Goal: Transaction & Acquisition: Purchase product/service

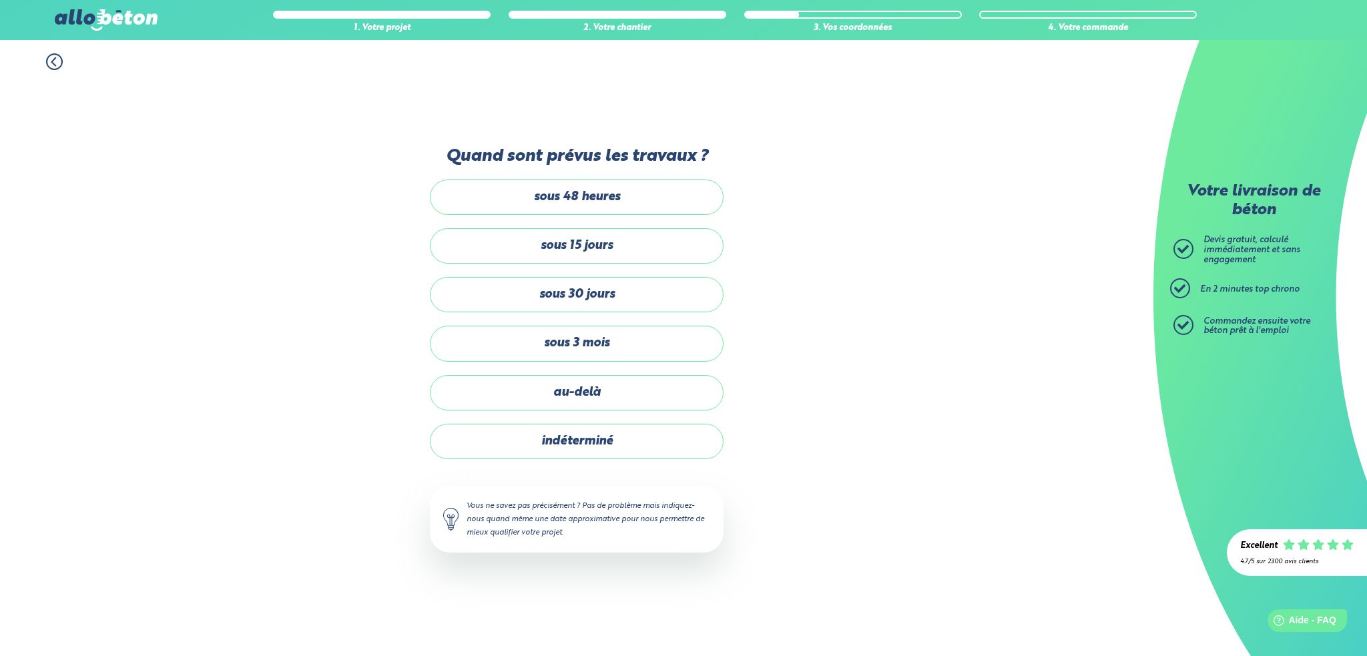
click at [641, 302] on label "sous 30 jours" at bounding box center [577, 294] width 294 height 35
click at [0, 0] on input "sous 30 jours" at bounding box center [0, 0] width 0 height 0
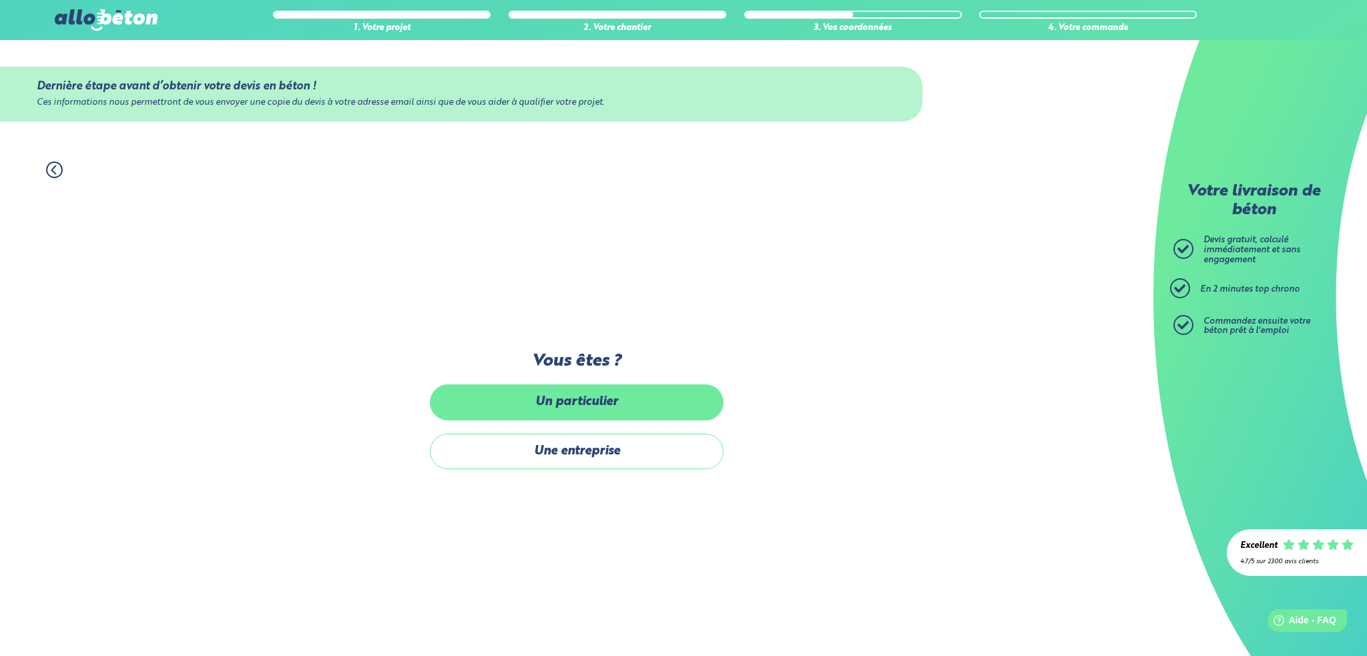
click at [611, 412] on label "Un particulier" at bounding box center [577, 402] width 294 height 35
click at [0, 0] on input "Un particulier" at bounding box center [0, 0] width 0 height 0
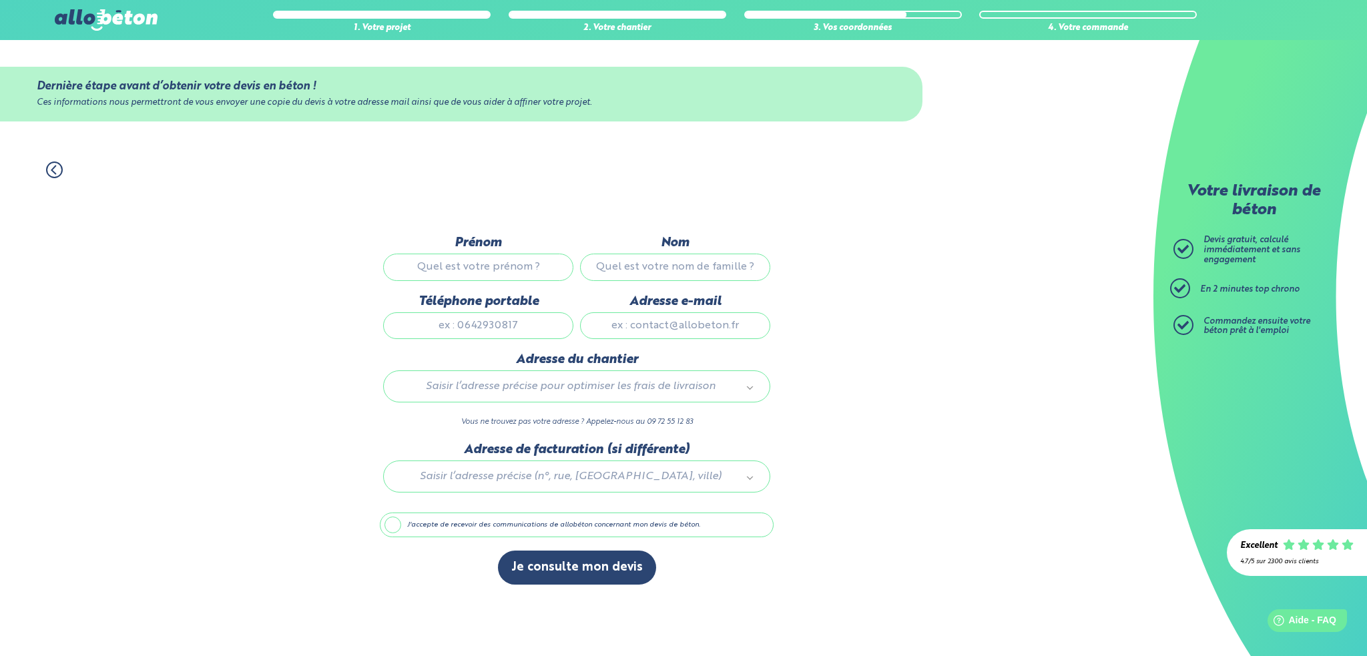
click at [513, 269] on input "Prénom" at bounding box center [478, 267] width 190 height 27
type input "Abdellatif"
type input "HABBOUSE"
type input "0783862021"
type input "abdell33@gmail.com"
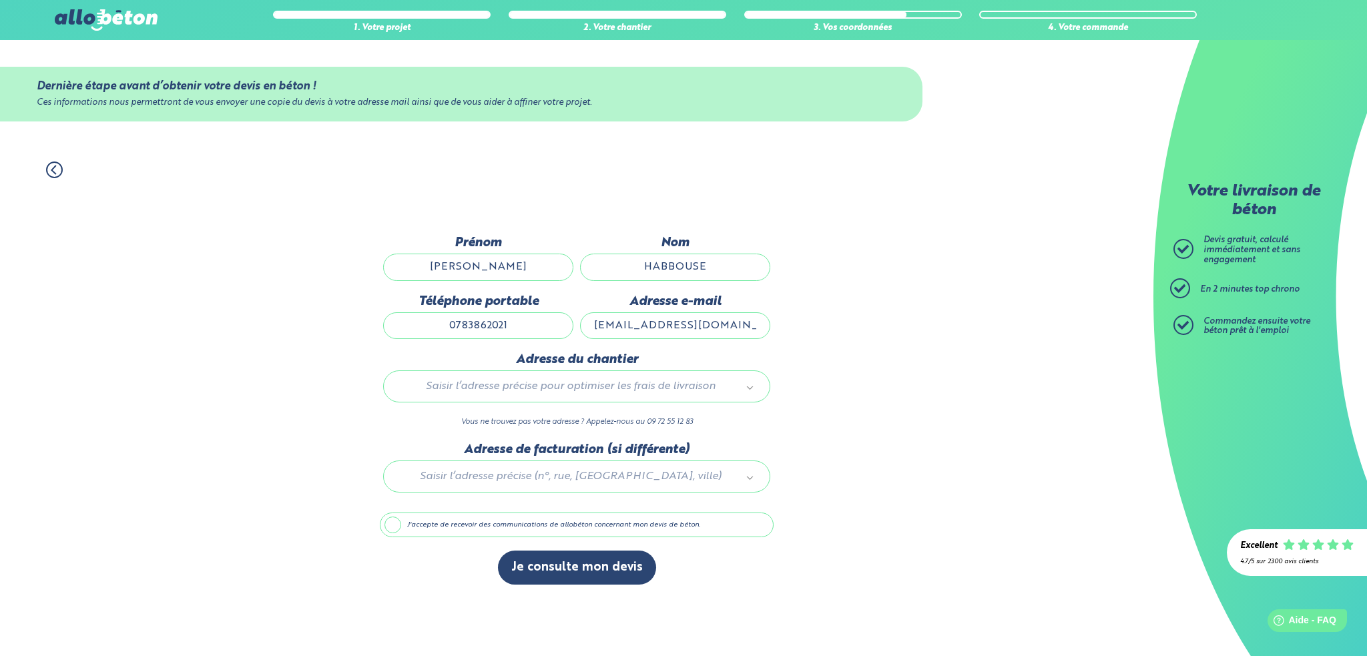
type input "47B Rue du Pont du Gail"
click at [582, 574] on button "Je consulte mon devis" at bounding box center [577, 568] width 158 height 34
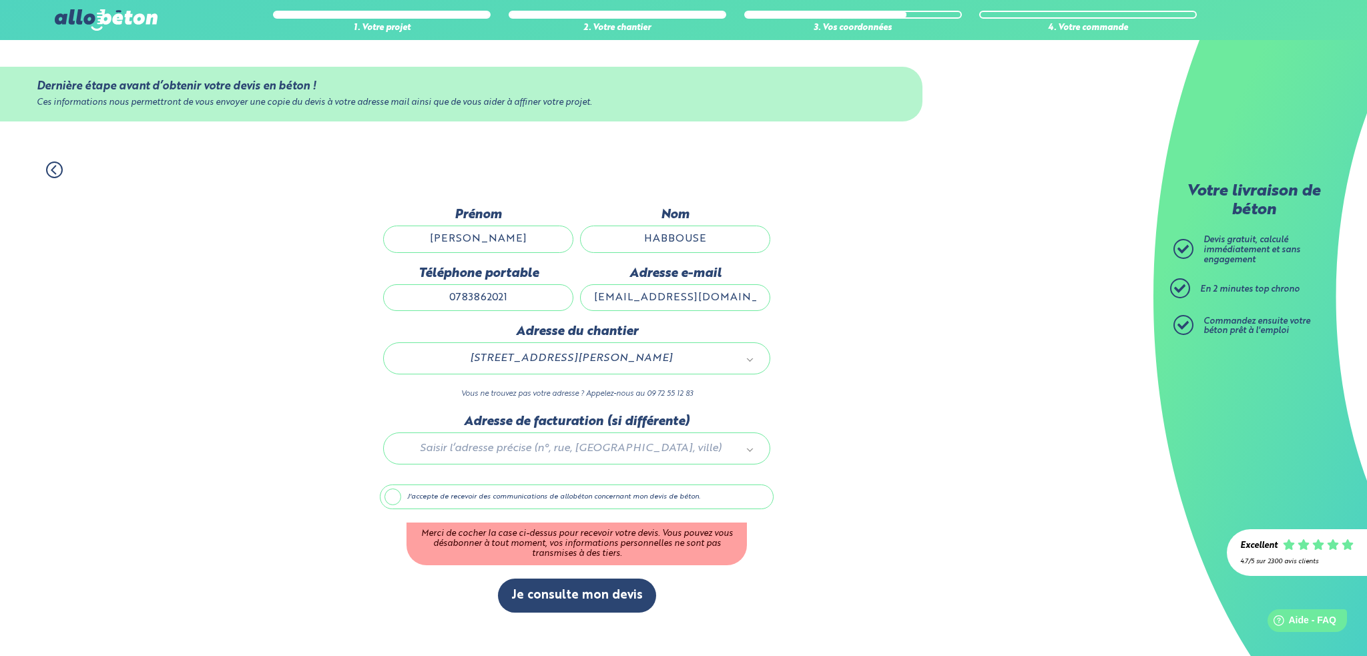
click at [395, 498] on label "J'accepte de recevoir des communications de allobéton concernant mon devis de b…" at bounding box center [577, 497] width 394 height 25
click at [0, 0] on input "J'accepte de recevoir des communications de allobéton concernant mon devis de b…" at bounding box center [0, 0] width 0 height 0
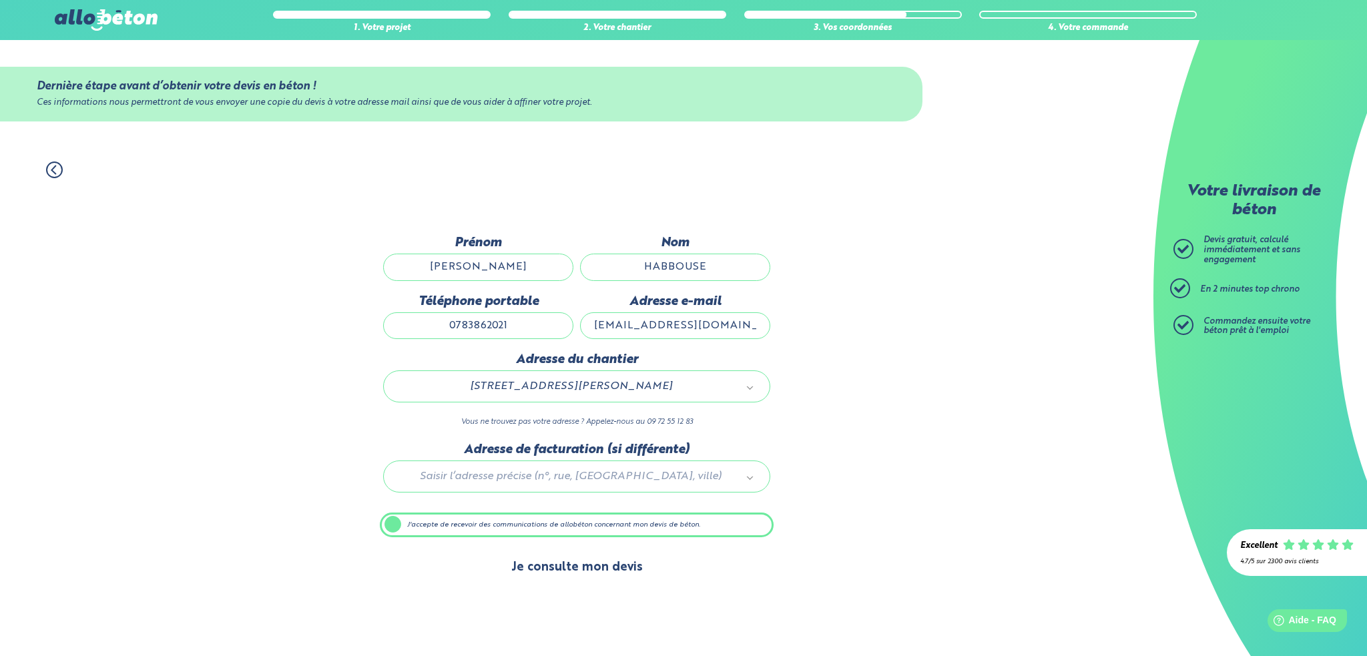
click at [577, 568] on button "Je consulte mon devis" at bounding box center [577, 568] width 158 height 34
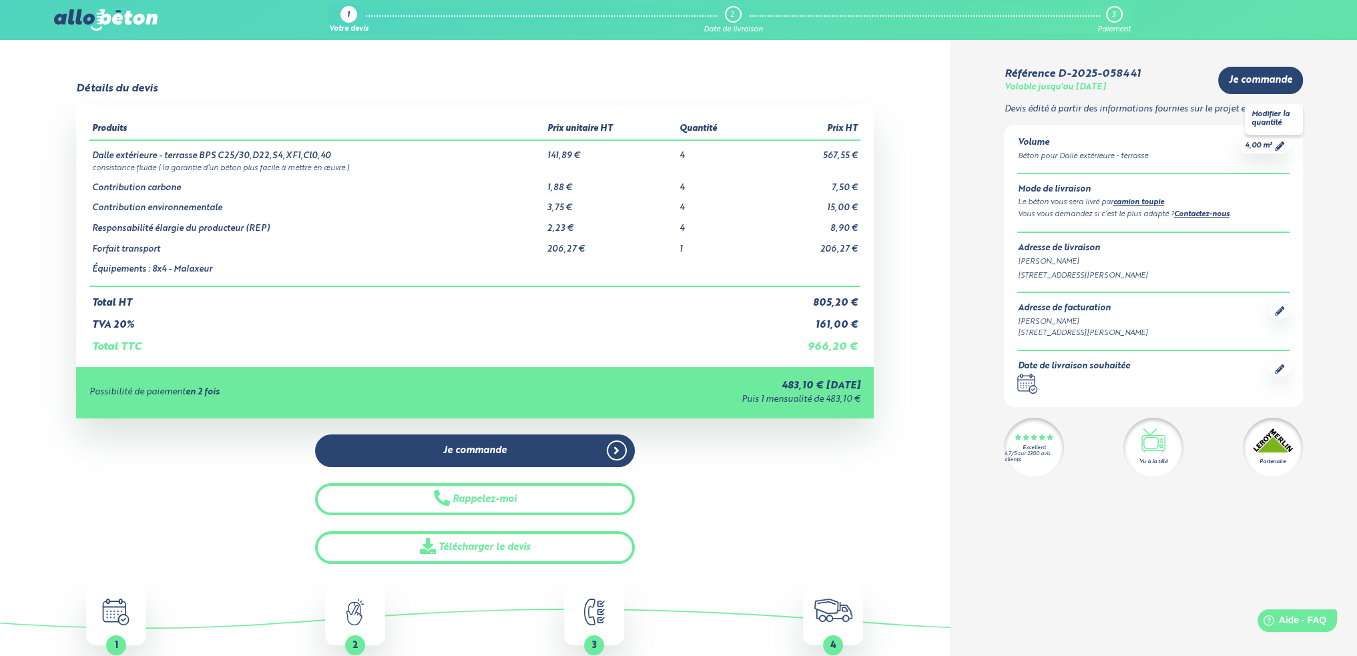
click at [1255, 144] on span "4,00 m³" at bounding box center [1258, 146] width 27 height 10
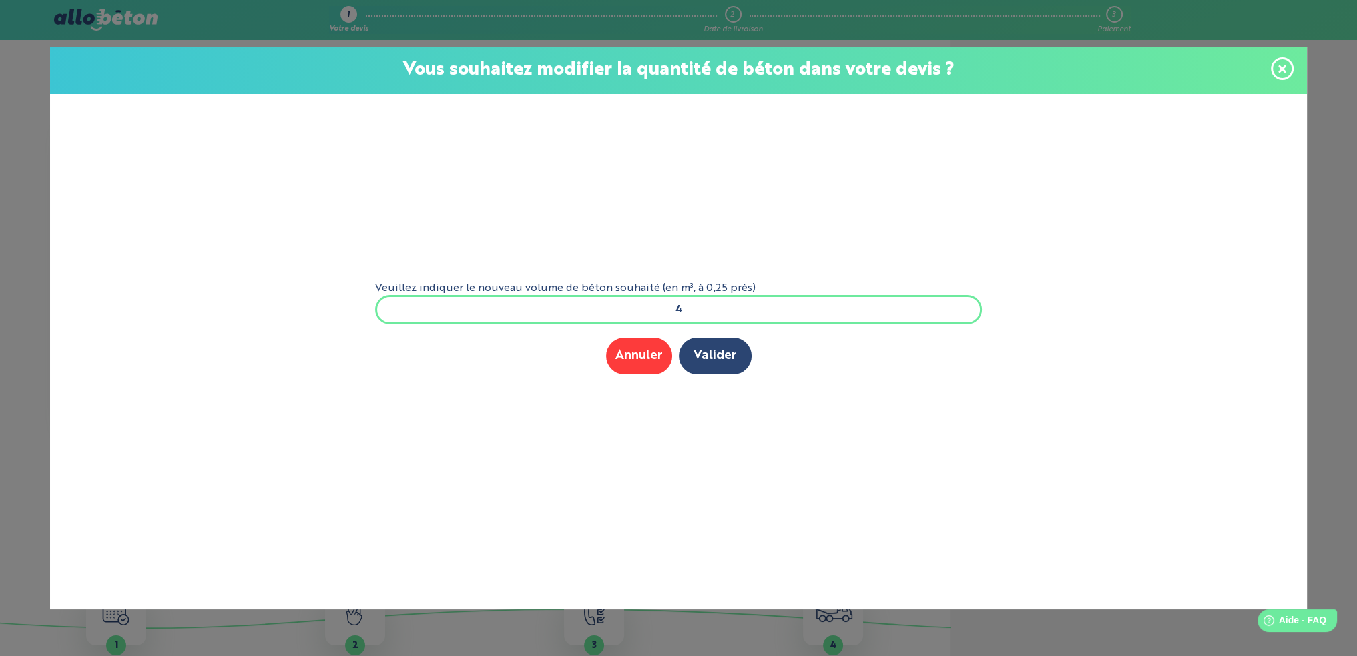
click at [711, 311] on input "4" at bounding box center [679, 309] width 608 height 29
type input "3.5"
click at [708, 347] on button "Valider" at bounding box center [715, 356] width 73 height 37
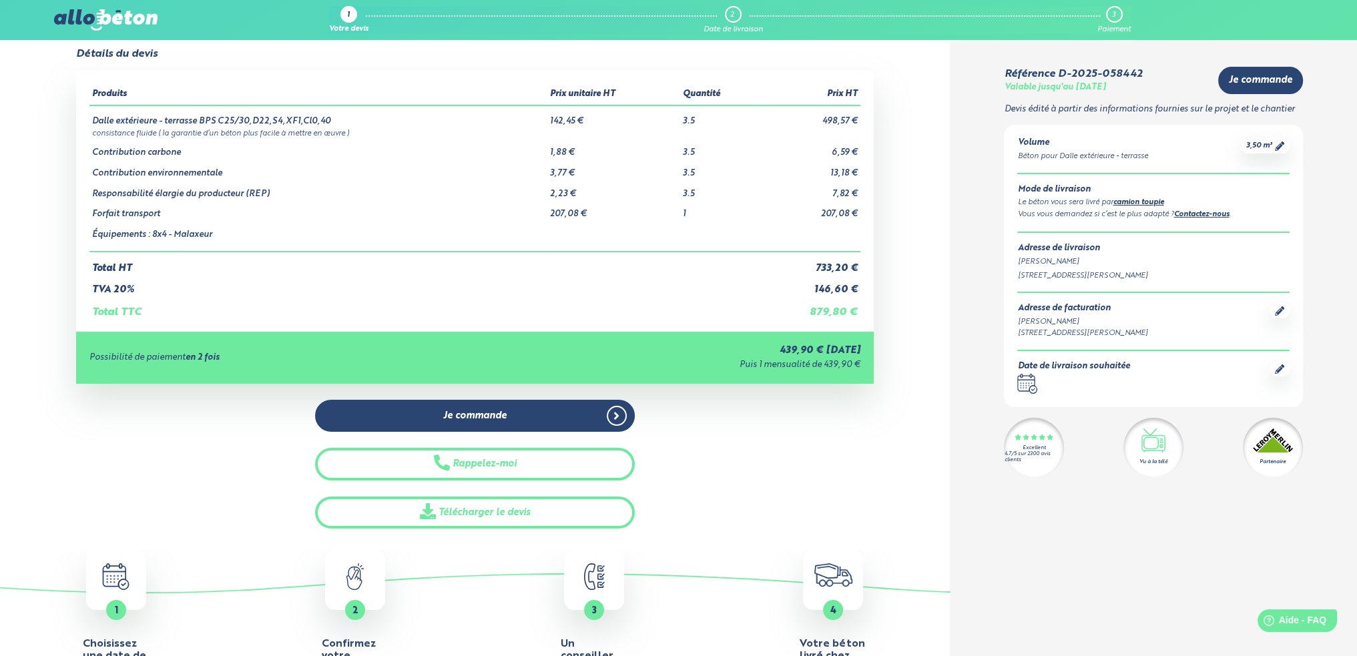
scroll to position [67, 0]
